Goal: Task Accomplishment & Management: Manage account settings

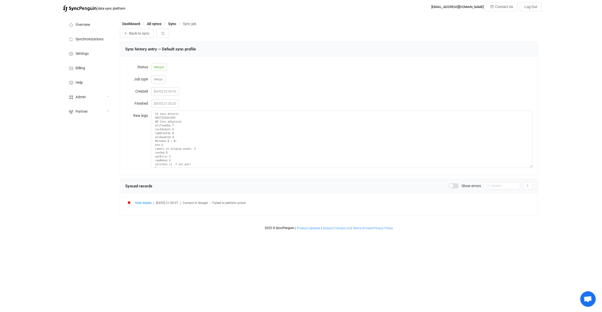
scroll to position [707, 0]
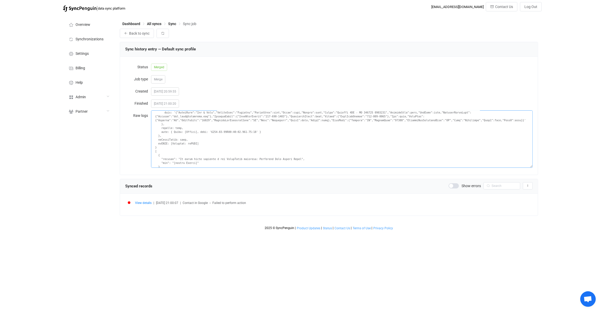
click at [291, 161] on textarea at bounding box center [342, 138] width 382 height 57
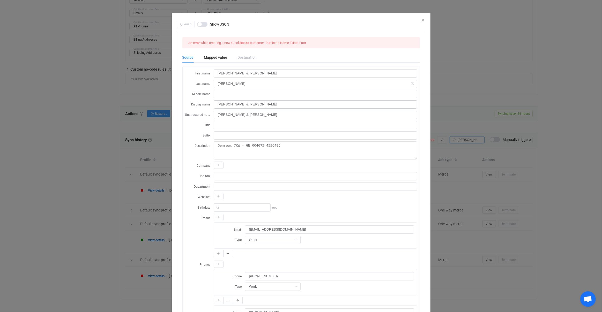
scroll to position [378, 0]
click at [458, 155] on div "Queued Show JSON An error while creating a new QuickBooks customer: Duplicate N…" at bounding box center [301, 156] width 602 height 312
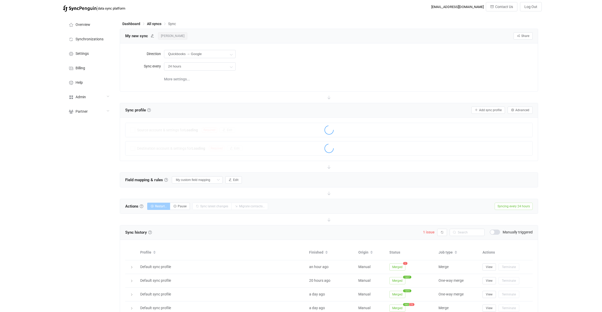
scroll to position [28, 0]
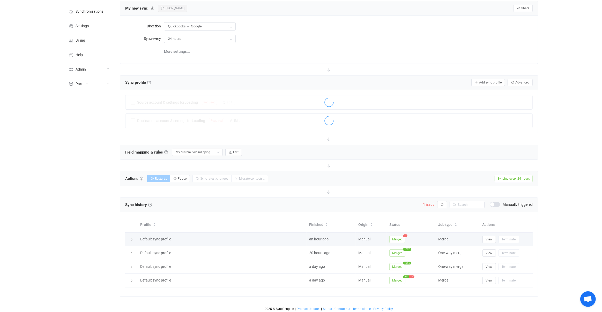
click at [395, 238] on span "Merged" at bounding box center [397, 239] width 16 height 7
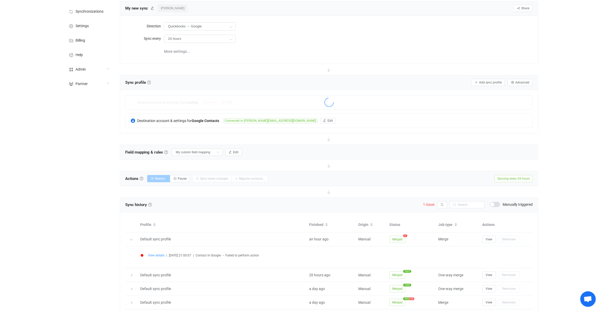
click at [152, 255] on span "View details" at bounding box center [156, 256] width 17 height 4
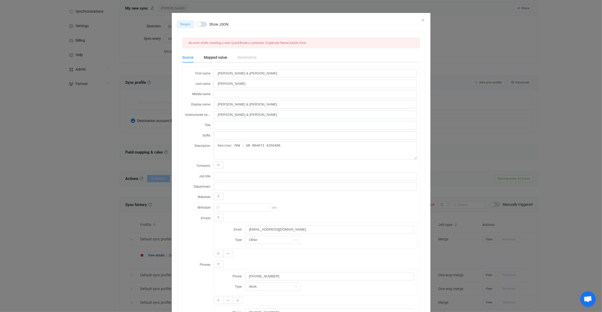
click at [187, 27] on button "Resync" at bounding box center [185, 24] width 17 height 7
click at [468, 155] on div "Queued Show JSON An error while creating a new QuickBooks customer: Duplicate N…" at bounding box center [301, 156] width 602 height 312
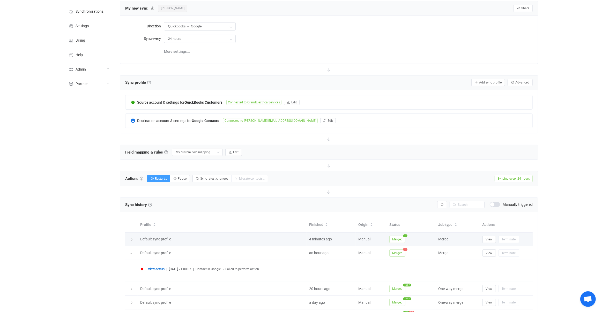
click at [397, 236] on span "Merged" at bounding box center [397, 239] width 16 height 7
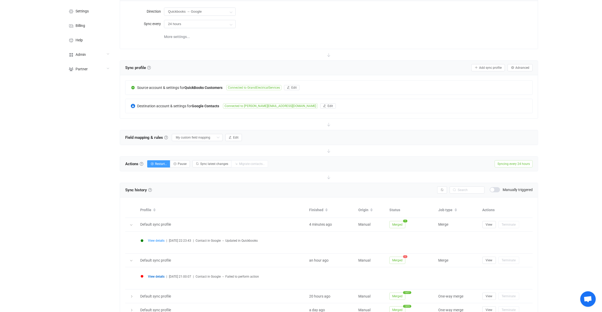
scroll to position [86, 0]
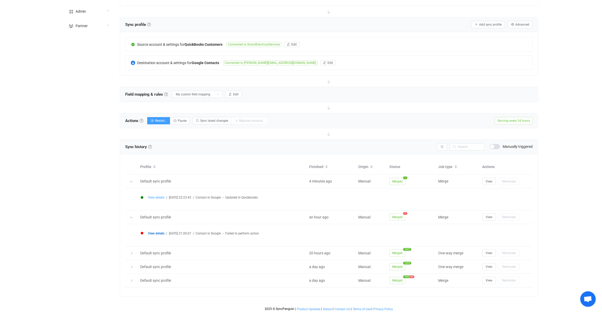
click at [157, 196] on span "View details" at bounding box center [156, 198] width 17 height 4
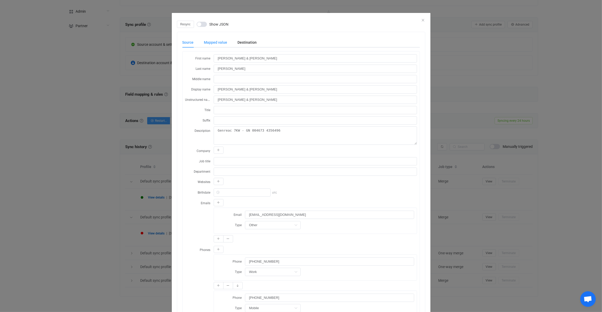
click at [224, 44] on div "Mapped value" at bounding box center [216, 42] width 34 height 10
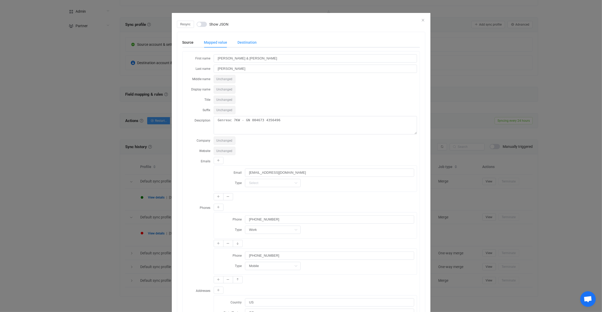
click at [242, 44] on div "Destination" at bounding box center [244, 42] width 24 height 10
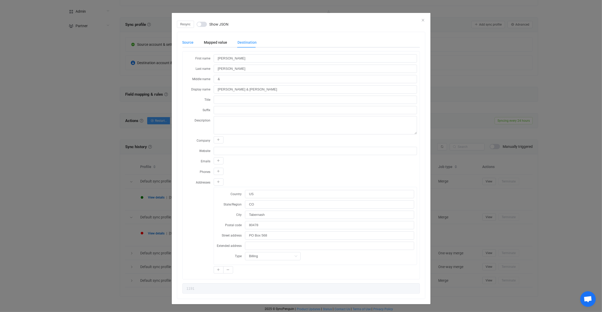
click at [191, 43] on div "Source" at bounding box center [190, 42] width 17 height 10
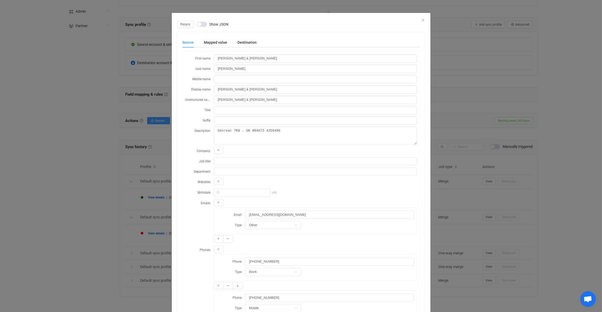
click at [258, 45] on div "Source Mapped value Destination" at bounding box center [300, 42] width 237 height 10
click at [149, 116] on div "Resync Show JSON Source Mapped value Destination First name Tom & Judy Last nam…" at bounding box center [301, 156] width 602 height 312
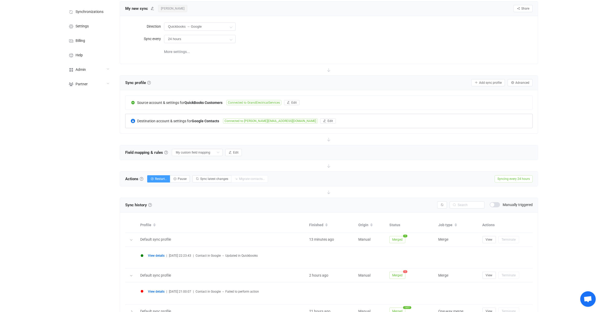
scroll to position [0, 0]
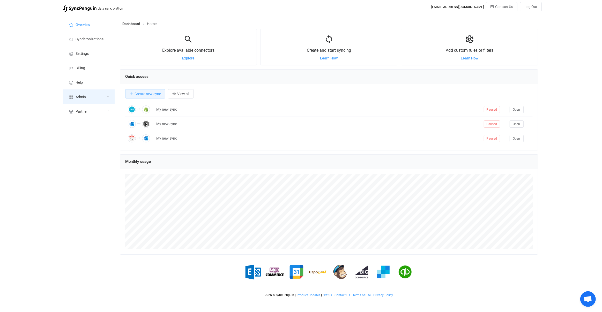
scroll to position [100, 418]
click at [98, 102] on div "Admin" at bounding box center [89, 96] width 52 height 14
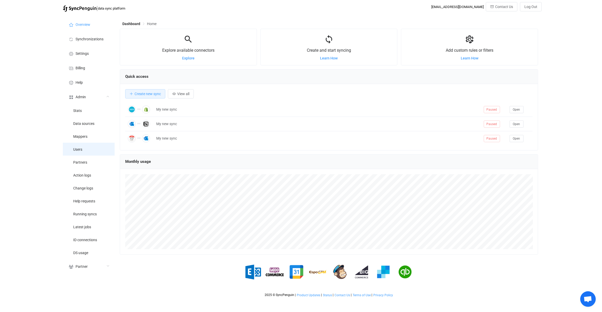
click at [94, 152] on li "Users" at bounding box center [89, 149] width 52 height 13
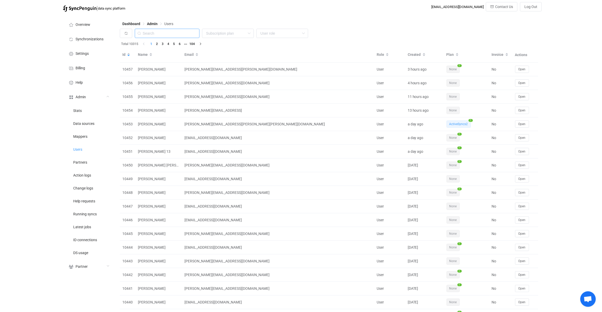
click at [179, 37] on input "text" at bounding box center [167, 33] width 65 height 9
paste input "bartley@bartleydoyle.com"
type input "bartley@bartleydoyle.com"
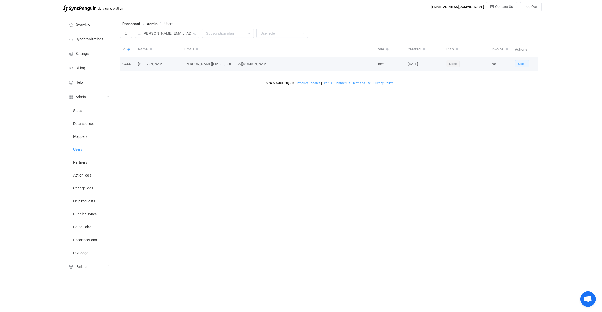
click at [516, 65] on button "Open" at bounding box center [522, 63] width 14 height 7
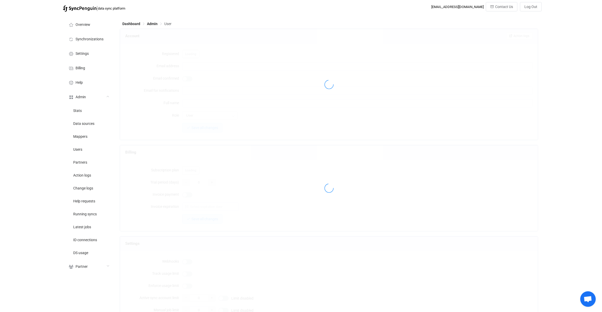
type input "bartley@bartleydoyle.com"
type input "Bartley Doyle"
type input "14"
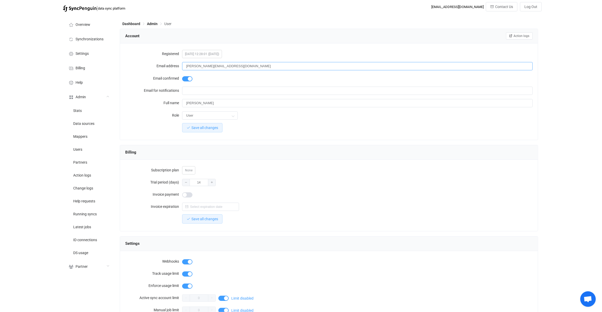
click at [190, 65] on input "bartley@bartleydoyle.com" at bounding box center [357, 66] width 351 height 8
drag, startPoint x: 190, startPoint y: 65, endPoint x: 234, endPoint y: 63, distance: 43.8
click at [234, 63] on input "bartley@bartleydoyle.com" at bounding box center [357, 66] width 351 height 8
click at [239, 65] on input "bartley@bartleydoyle.com" at bounding box center [357, 66] width 351 height 8
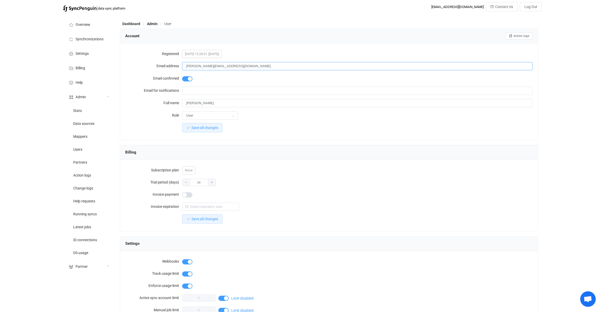
paste input "738f9bc8-1daf-4521-8009-8af23886cc7b"
type input "738f9bc8-1daf-4521-8009-8af23886cc7b@syncpenguin.com"
click at [257, 77] on div at bounding box center [357, 78] width 351 height 10
click at [190, 77] on span at bounding box center [187, 78] width 10 height 5
click at [212, 129] on button "Save all changes" at bounding box center [202, 127] width 40 height 9
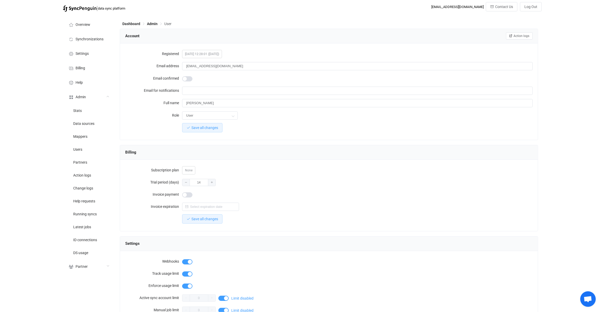
click at [349, 128] on div "Save all changes" at bounding box center [357, 128] width 351 height 10
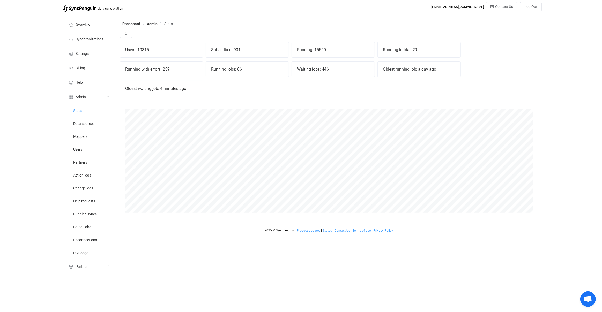
scroll to position [114, 418]
click at [167, 70] on div "Running with errors: 259" at bounding box center [161, 69] width 83 height 15
click at [200, 72] on div "Running with errors: 259" at bounding box center [161, 69] width 83 height 15
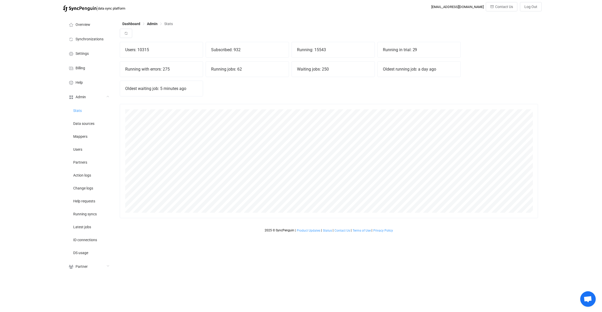
click at [283, 96] on div "Users: 10315 Subscribed: 932 Running: 15543 Running in trial: 29 Running with e…" at bounding box center [329, 71] width 418 height 58
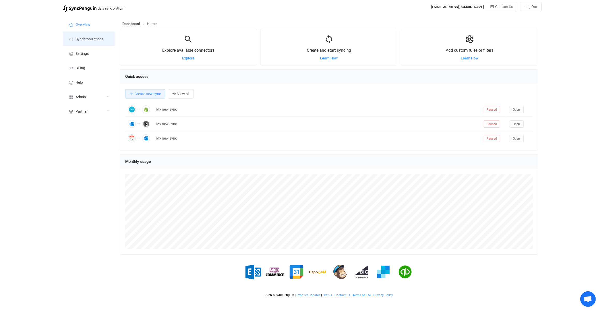
scroll to position [100, 418]
click at [102, 39] on span "Synchronizations" at bounding box center [90, 39] width 28 height 4
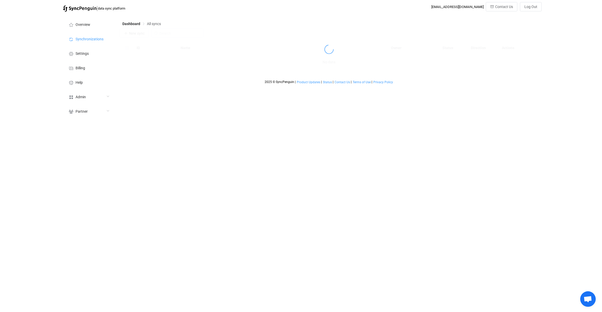
click at [186, 35] on div at bounding box center [329, 49] width 418 height 41
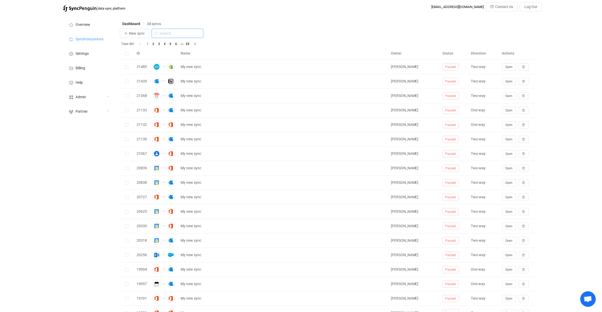
click at [184, 35] on div "New sync Total 481 1 2 3 4 5 6 25 ID Name Owner Status Direction Actions 21485 …" at bounding box center [329, 189] width 418 height 321
click at [184, 35] on input "text" at bounding box center [178, 33] width 52 height 9
type input "icou"
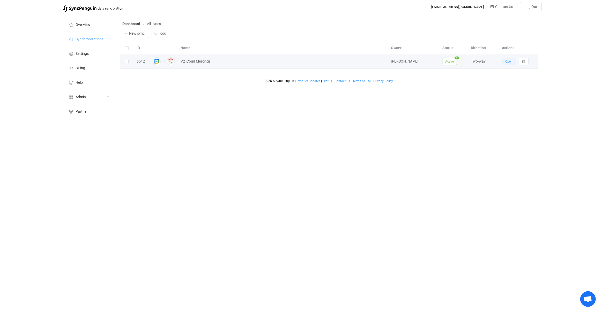
click at [509, 61] on span "Open" at bounding box center [508, 62] width 7 height 4
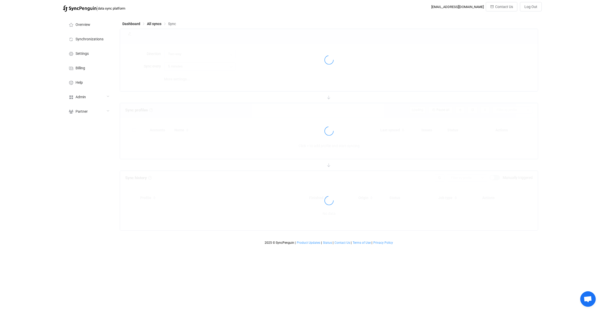
type input "10 minutes"
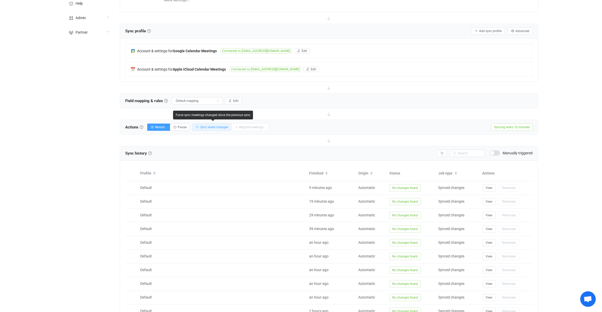
scroll to position [67, 0]
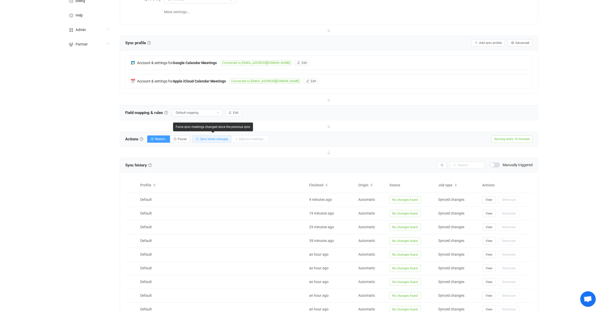
click at [216, 140] on span "Sync latest changes" at bounding box center [214, 139] width 28 height 4
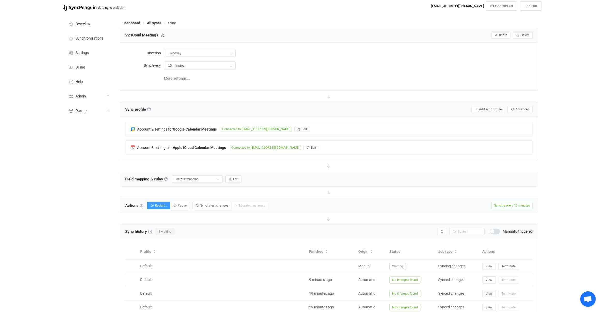
scroll to position [2, 0]
click at [250, 133] on div "Account & settings for Google Calendar Meetings Connected to syncpenguin@gmail.…" at bounding box center [328, 128] width 407 height 14
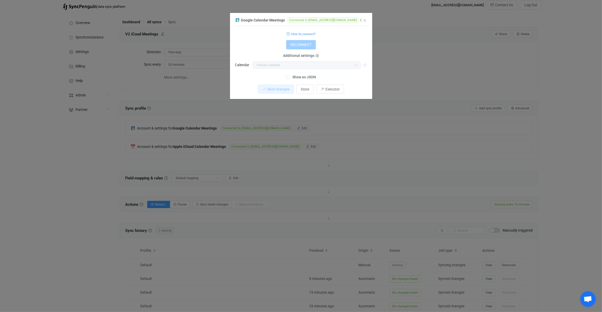
click at [227, 142] on div "Google Calendar Meetings Connected to syncpenguin@gmail.com 1 { { "refreshToken…" at bounding box center [301, 156] width 602 height 312
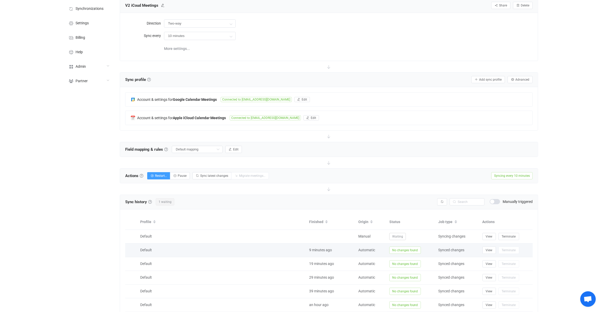
scroll to position [116, 0]
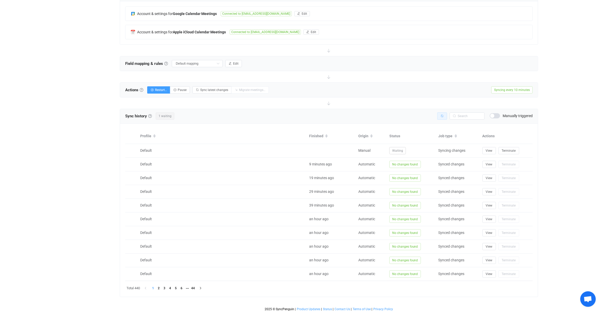
click at [445, 116] on button "button" at bounding box center [442, 115] width 10 height 7
click at [364, 118] on div "Sync history History Sync history All sync executions are recorded in the sync …" at bounding box center [329, 203] width 418 height 188
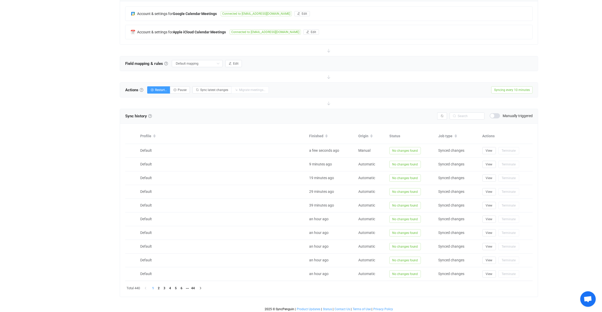
scroll to position [115, 0]
